Goal: Task Accomplishment & Management: Use online tool/utility

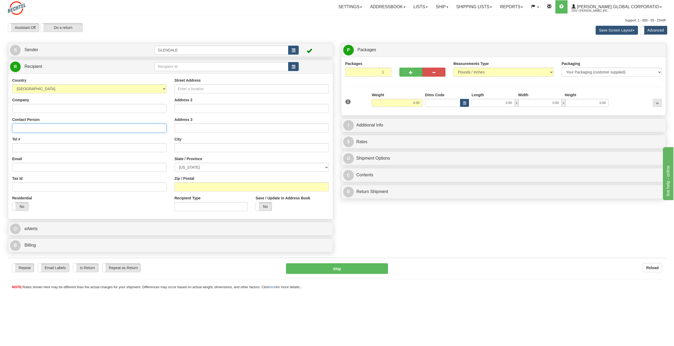
click at [40, 130] on input "Contact Person" at bounding box center [89, 127] width 154 height 9
type input "[PERSON_NAME]"
paste input "[STREET_ADDRESS]"
type input "[STREET_ADDRESS]"
click at [201, 149] on input "text" at bounding box center [252, 147] width 154 height 9
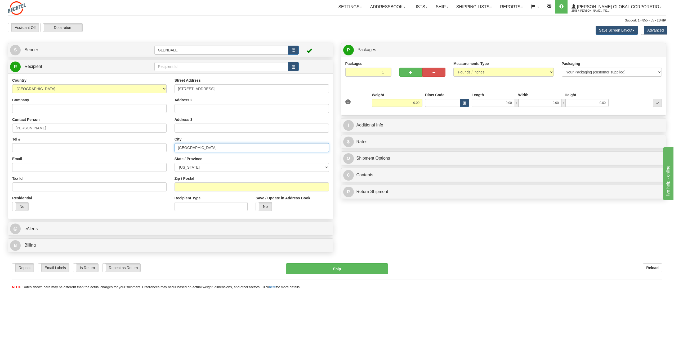
type input "[GEOGRAPHIC_DATA]"
click at [198, 186] on input "Zip / Postal" at bounding box center [252, 186] width 154 height 9
paste input "77627"
type input "77627"
click at [198, 166] on select "[US_STATE] [US_STATE] [US_STATE] [US_STATE] Armed Forces America Armed Forces E…" at bounding box center [252, 167] width 154 height 9
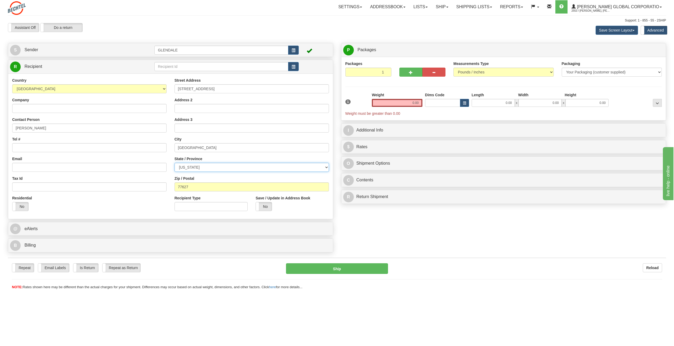
select select "[GEOGRAPHIC_DATA]"
click at [175, 163] on select "[US_STATE] [US_STATE] [US_STATE] [US_STATE] Armed Forces America Armed Forces E…" at bounding box center [252, 167] width 154 height 9
click at [60, 163] on input "Email" at bounding box center [89, 167] width 154 height 9
click at [47, 147] on input "Tel #" at bounding box center [89, 147] width 154 height 9
paste input "4127353926"
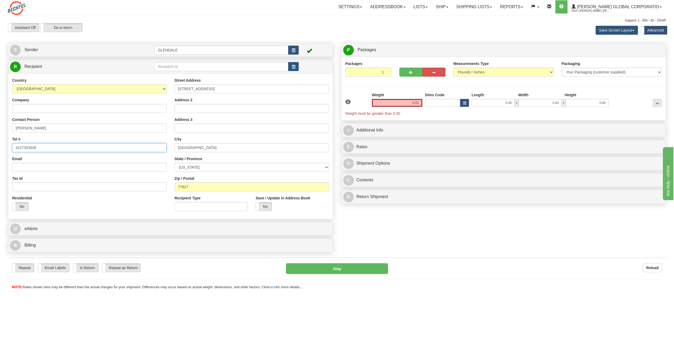
type input "4127353926"
click at [43, 170] on input "Email" at bounding box center [89, 167] width 154 height 9
click at [38, 170] on input "Email" at bounding box center [89, 167] width 154 height 9
paste input "[EMAIL_ADDRESS][DOMAIN_NAME]"
type input "[EMAIL_ADDRESS][DOMAIN_NAME]"
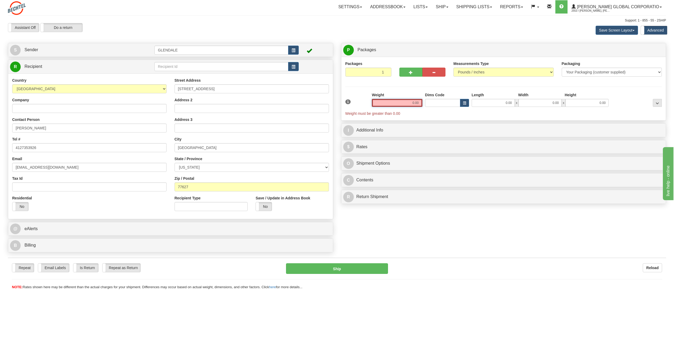
drag, startPoint x: 405, startPoint y: 103, endPoint x: 441, endPoint y: 103, distance: 35.5
click at [441, 103] on div "1 Weight 0.00 Dims Code 0.00" at bounding box center [504, 104] width 320 height 24
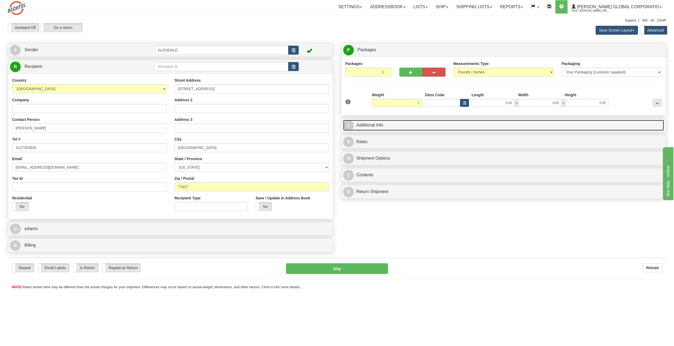
type input "1.00"
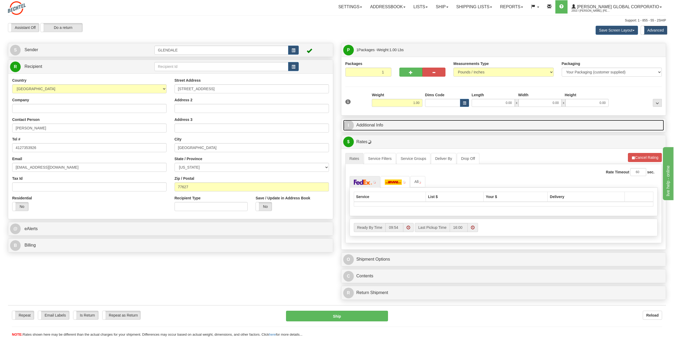
drag, startPoint x: 354, startPoint y: 124, endPoint x: 358, endPoint y: 125, distance: 3.7
click at [354, 124] on link "I Additional Info" at bounding box center [503, 125] width 321 height 11
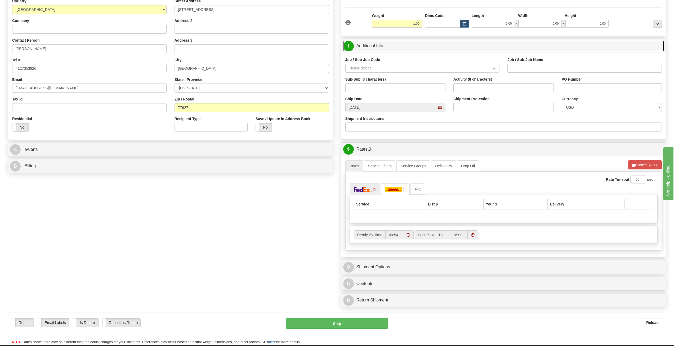
scroll to position [79, 0]
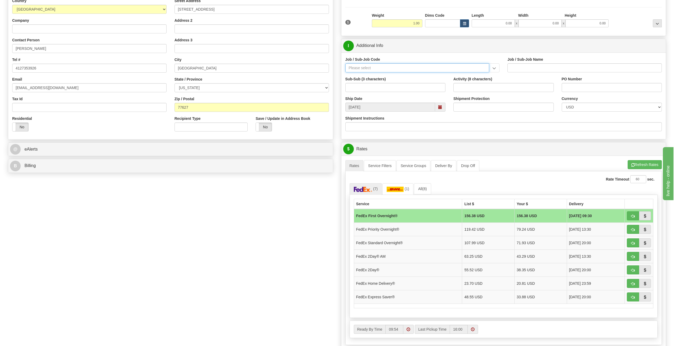
click at [384, 68] on input "Job / Sub-Job Code" at bounding box center [417, 67] width 144 height 9
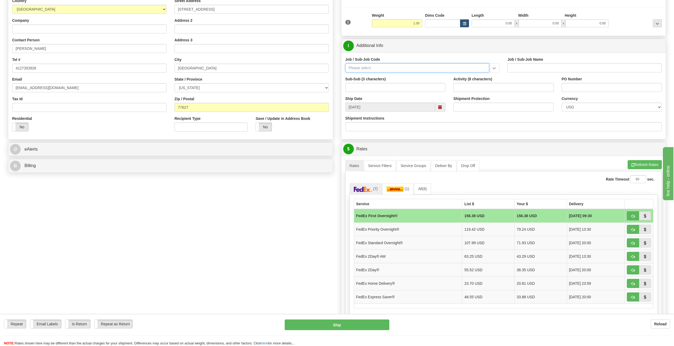
click at [396, 69] on input "Job / Sub-Job Code" at bounding box center [417, 67] width 144 height 9
paste input "26672-51H"
type input "26672-51H"
click at [369, 77] on div "26672-51H" at bounding box center [416, 76] width 139 height 6
type input "RELIANCE VINYLS PROGRAM PMC - US EXPATS AT SITE –"
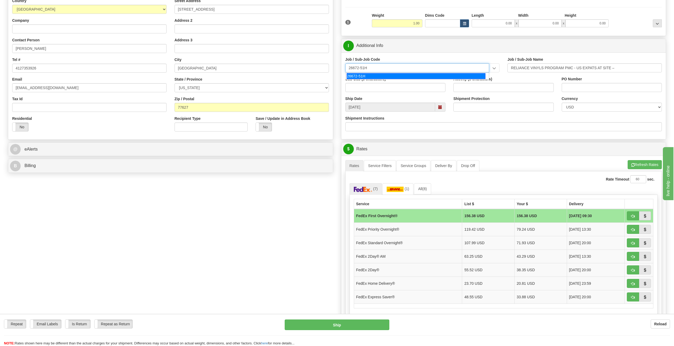
type input "26672-51H"
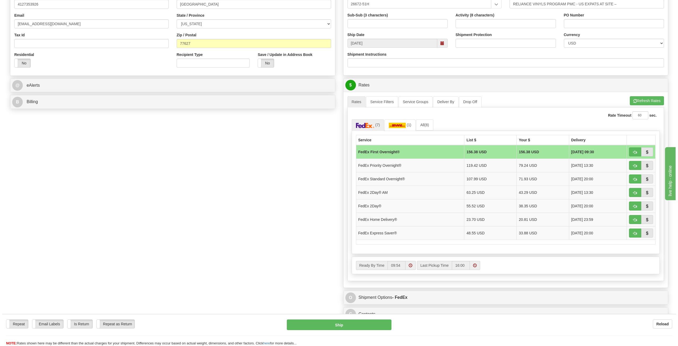
scroll to position [159, 0]
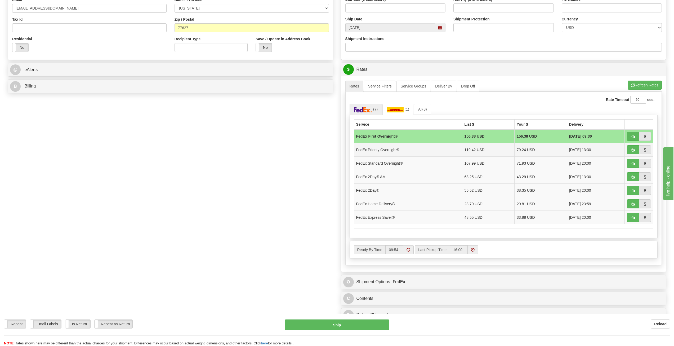
drag, startPoint x: 394, startPoint y: 152, endPoint x: 398, endPoint y: 155, distance: 4.8
click at [394, 152] on td "FedEx Priority Overnight®" at bounding box center [408, 150] width 108 height 14
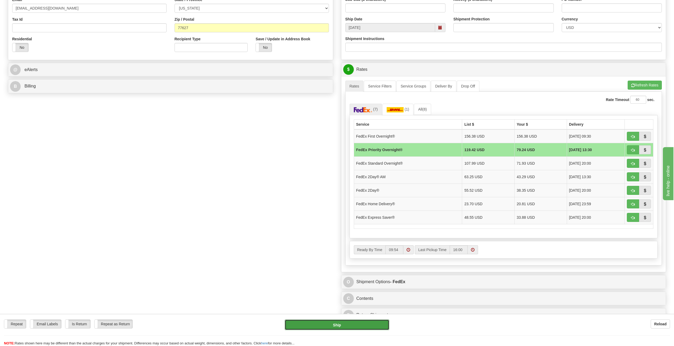
click at [366, 322] on button "Ship" at bounding box center [337, 324] width 104 height 11
type input "01"
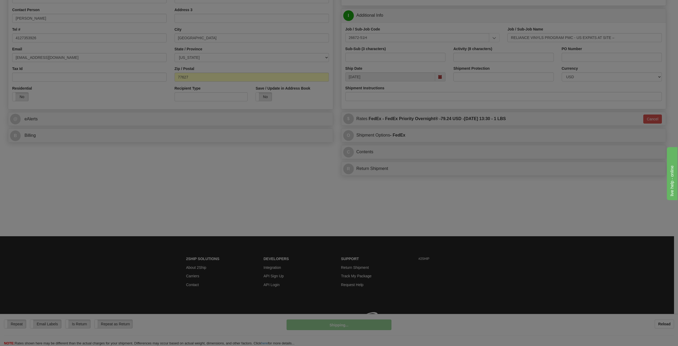
scroll to position [110, 0]
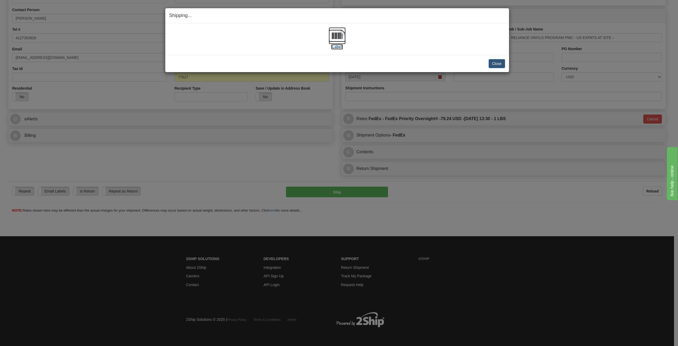
click at [335, 48] on label "[Label]" at bounding box center [337, 46] width 12 height 5
